Goal: Task Accomplishment & Management: Use online tool/utility

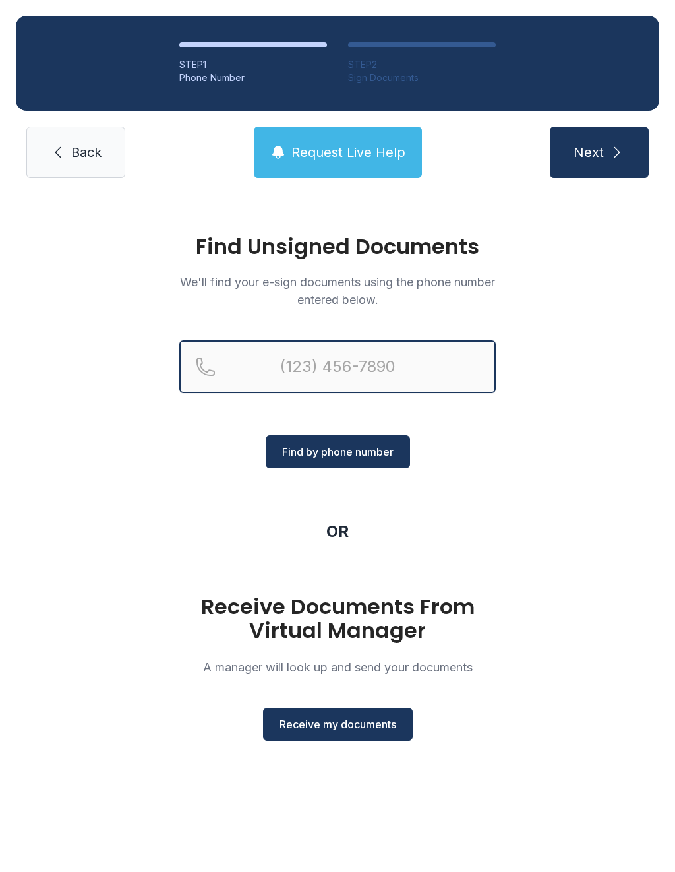
click at [305, 372] on input "Reservation phone number" at bounding box center [337, 366] width 317 height 53
type input "[PHONE_NUMBER]"
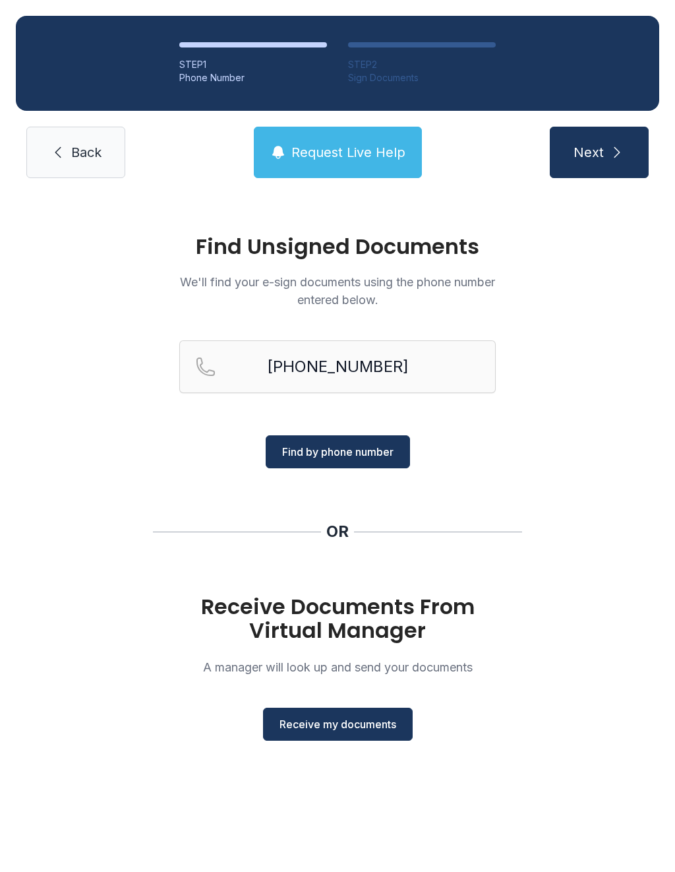
click at [306, 462] on button "Find by phone number" at bounding box center [338, 451] width 144 height 33
click at [305, 449] on span "Find by phone number" at bounding box center [337, 452] width 111 height 16
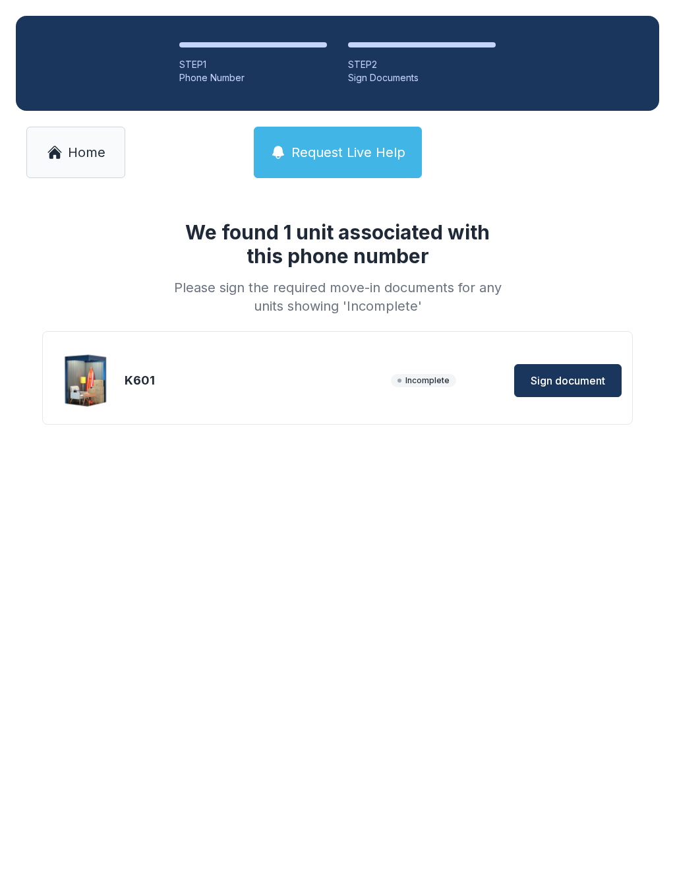
click at [551, 366] on button "Sign document" at bounding box center [567, 380] width 107 height 33
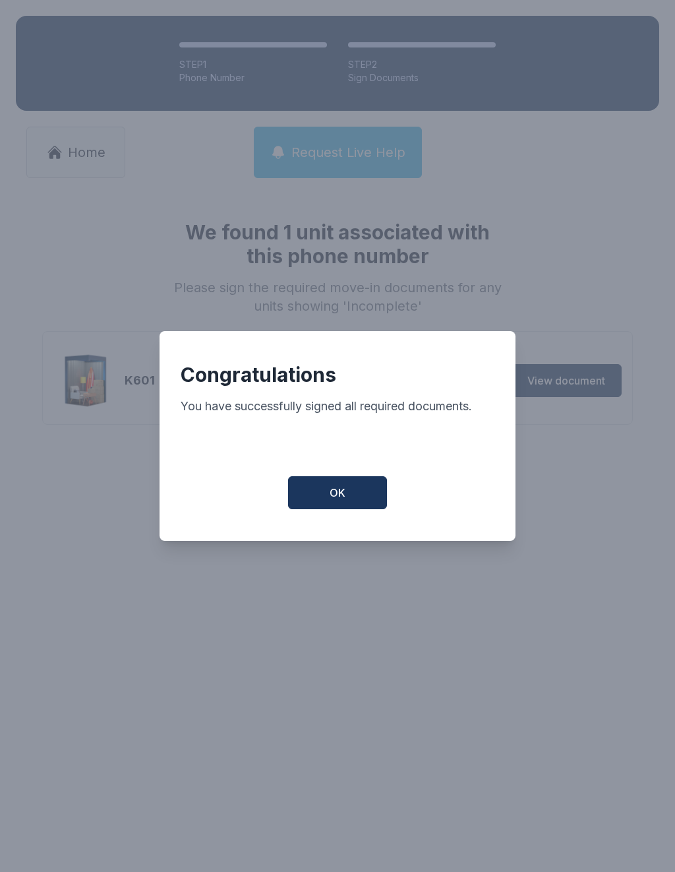
click at [373, 495] on button "OK" at bounding box center [337, 492] width 99 height 33
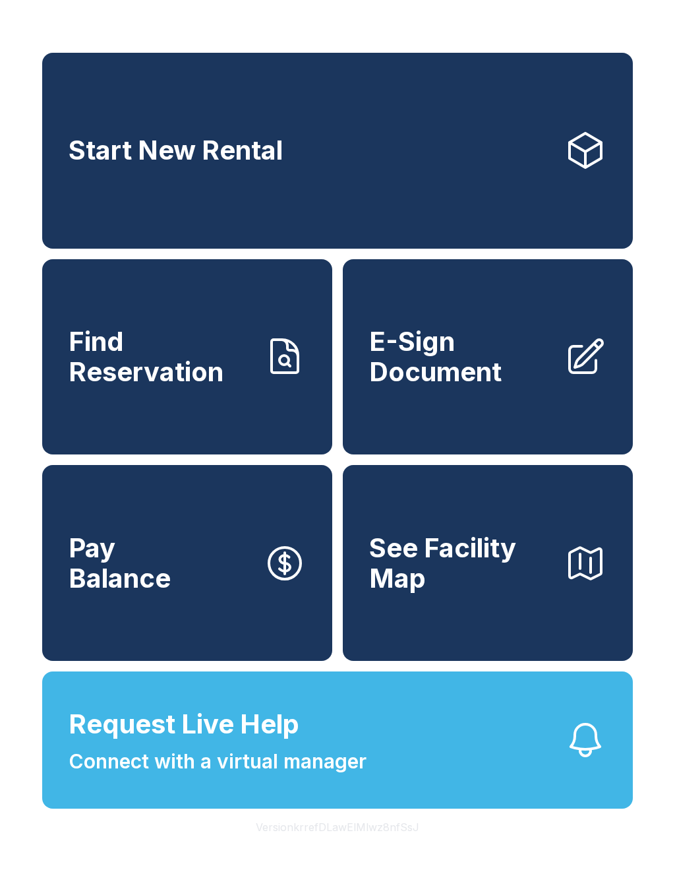
click at [518, 764] on button "Request Live Help Connect with a virtual manager" at bounding box center [337, 739] width 591 height 137
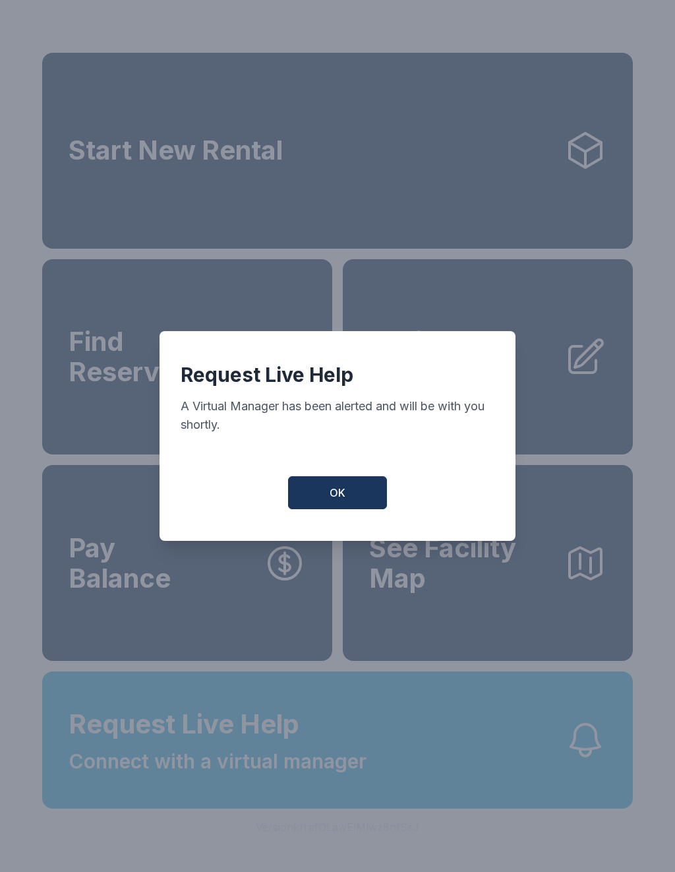
click at [324, 501] on button "OK" at bounding box center [337, 492] width 99 height 33
